Goal: Information Seeking & Learning: Learn about a topic

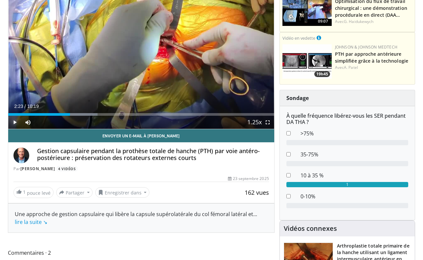
click at [13, 122] on span "Video Player" at bounding box center [14, 122] width 13 height 13
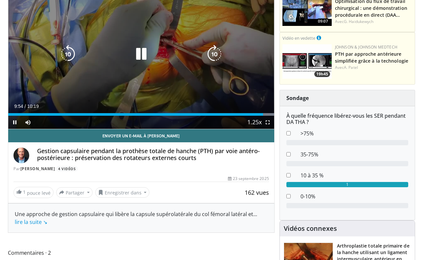
click at [146, 53] on icon "Video Player" at bounding box center [141, 54] width 18 height 18
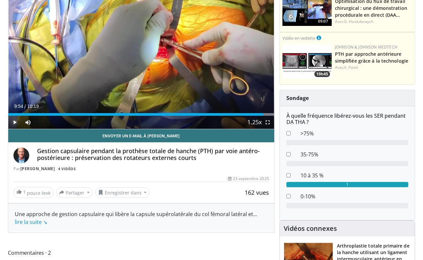
click at [14, 120] on span "Video Player" at bounding box center [14, 122] width 13 height 13
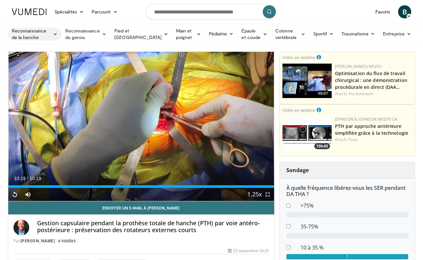
click at [43, 29] on font "Reconnaissance de la hanche" at bounding box center [29, 34] width 34 height 12
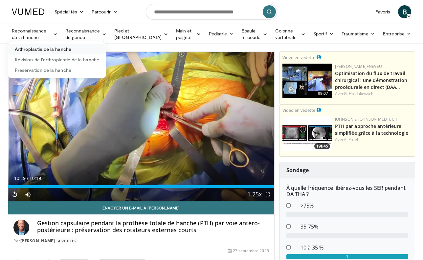
click at [41, 50] on font "Arthroplastie de la hanche" at bounding box center [43, 49] width 56 height 6
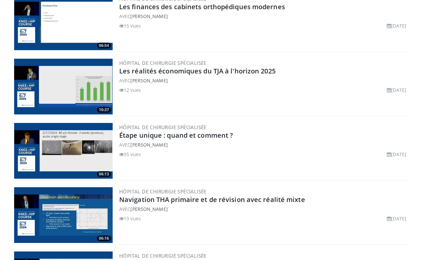
scroll to position [773, 0]
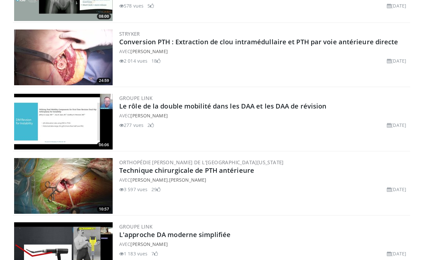
scroll to position [1574, 0]
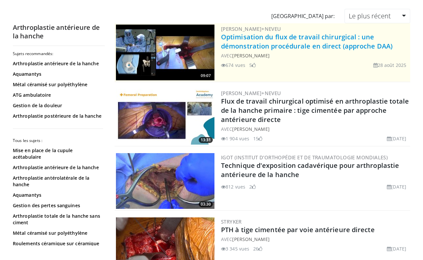
scroll to position [53, 0]
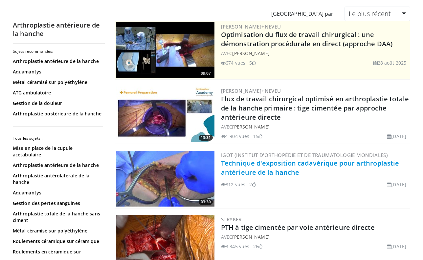
click at [274, 162] on font "Technique d'exposition cadavérique pour arthroplastie antérieure de la hanche" at bounding box center [310, 168] width 178 height 18
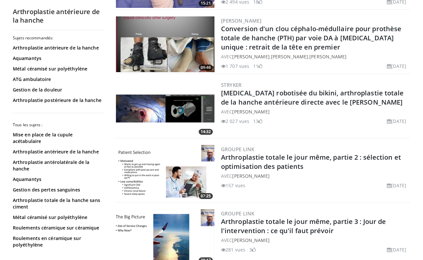
scroll to position [382, 0]
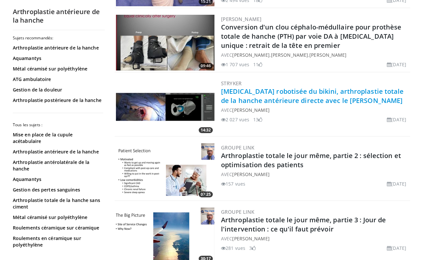
click at [268, 93] on font "Incision robotisée du bikini, arthroplastie totale de la hanche antérieure dire…" at bounding box center [312, 96] width 183 height 18
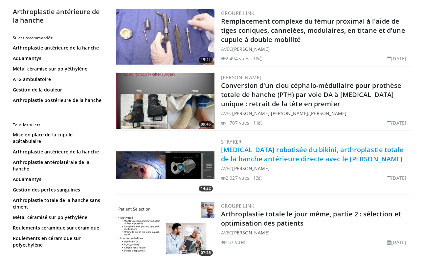
scroll to position [0, 0]
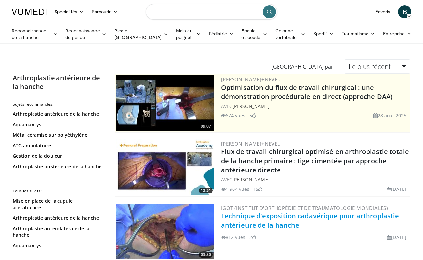
click at [180, 11] on input "Rechercher des sujets, des interventions" at bounding box center [211, 12] width 131 height 16
type input "******"
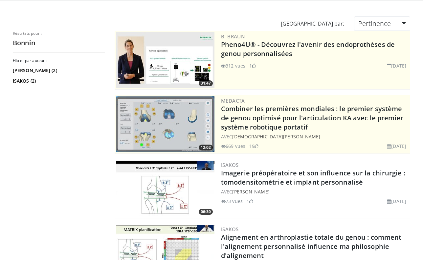
scroll to position [44, 0]
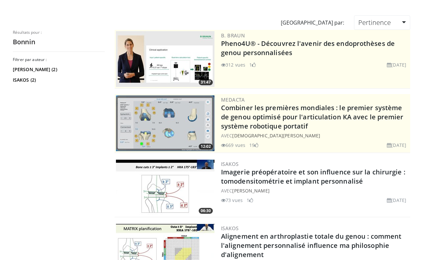
click at [266, 138] on div "AVEC [PERSON_NAME]" at bounding box center [315, 135] width 188 height 7
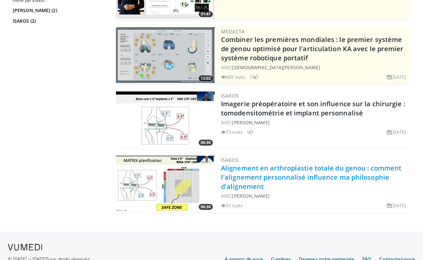
scroll to position [111, 0]
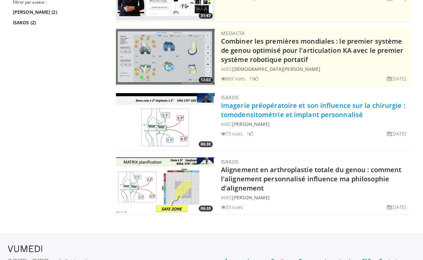
click at [246, 111] on font "Imagerie préopératoire et son influence sur la chirurgie : tomodensitométrie et…" at bounding box center [313, 110] width 184 height 18
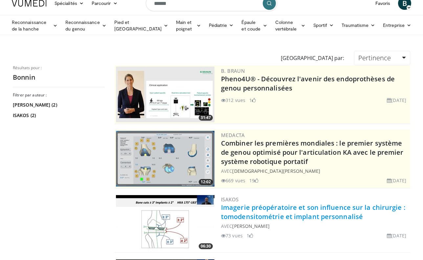
scroll to position [0, 0]
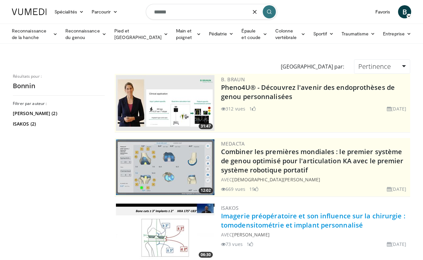
click at [164, 13] on input "******" at bounding box center [211, 12] width 131 height 16
type input "*****"
click at [270, 14] on icon "submit" at bounding box center [268, 11] width 5 height 5
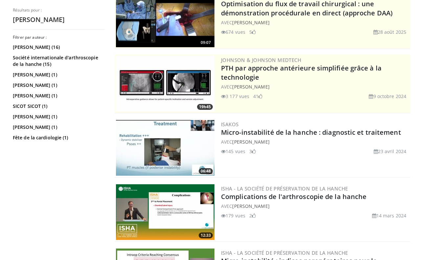
scroll to position [83, 0]
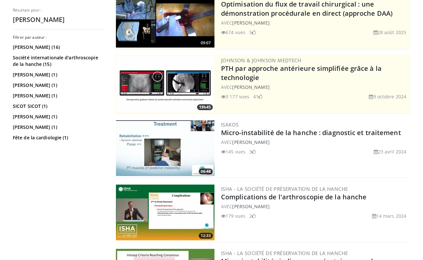
click at [171, 135] on img at bounding box center [165, 148] width 98 height 56
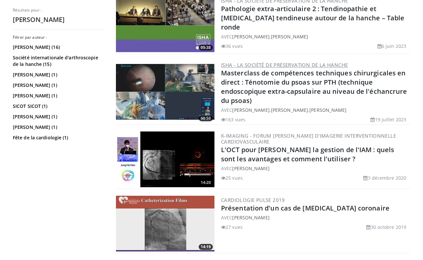
scroll to position [1167, 0]
